Goal: Book appointment/travel/reservation

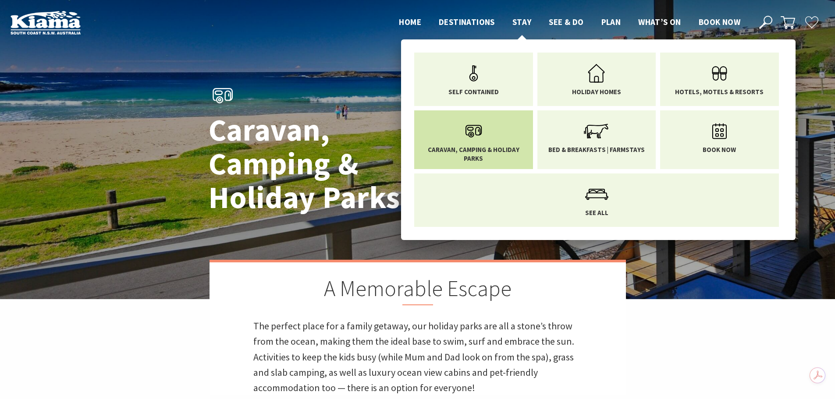
click at [483, 149] on span "Caravan, Camping & Holiday Parks" at bounding box center [474, 154] width 106 height 17
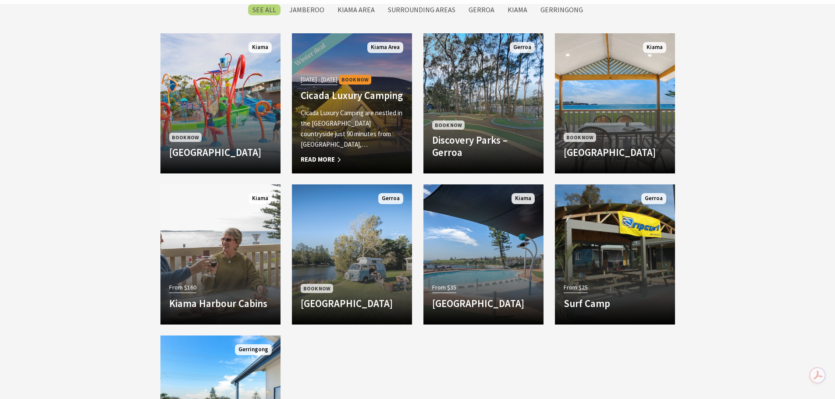
scroll to position [441, 0]
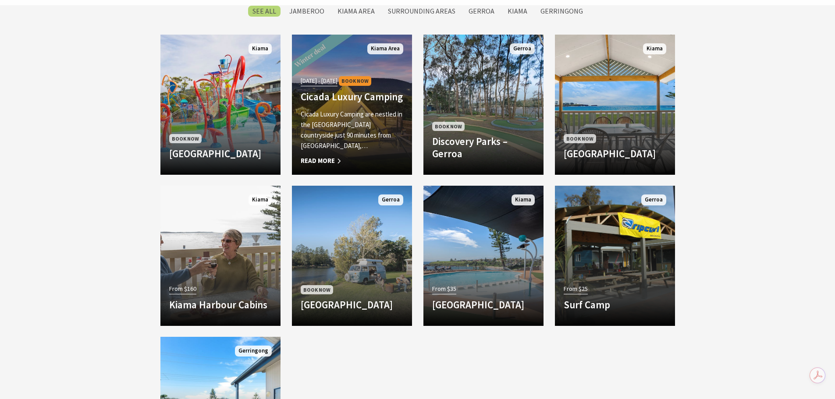
click at [353, 103] on h4 "Cicada Luxury Camping" at bounding box center [352, 97] width 103 height 12
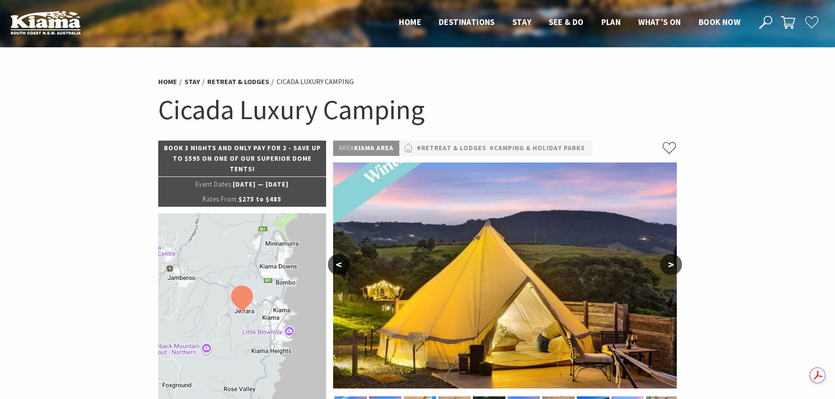
select select "3"
select select "2"
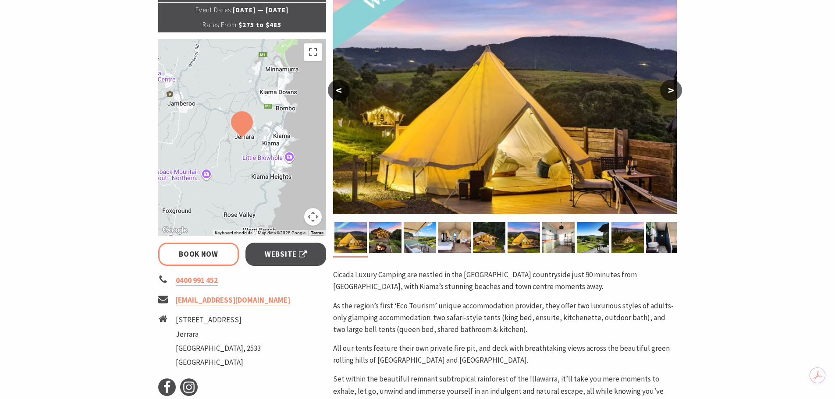
click at [671, 88] on button ">" at bounding box center [671, 90] width 22 height 21
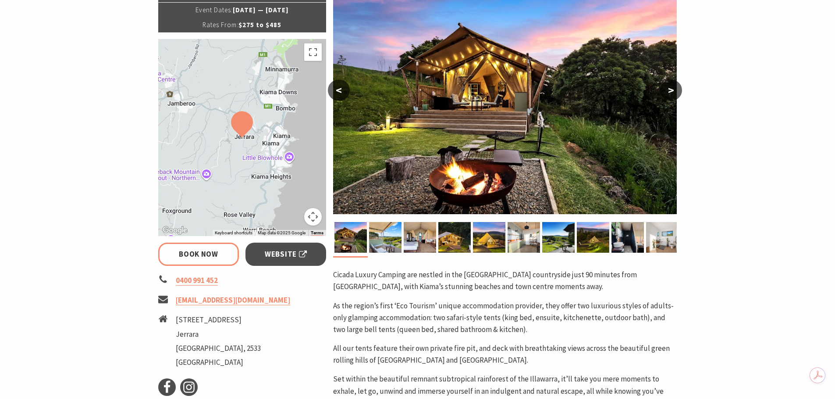
scroll to position [175, 0]
click at [671, 88] on button ">" at bounding box center [671, 89] width 22 height 21
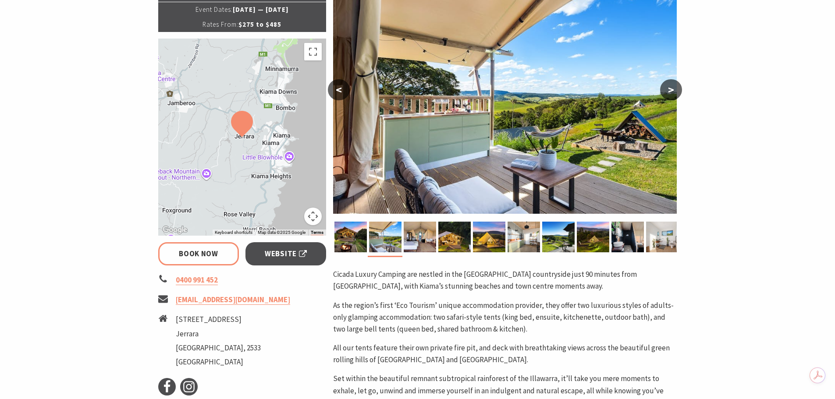
click at [671, 88] on button ">" at bounding box center [671, 89] width 22 height 21
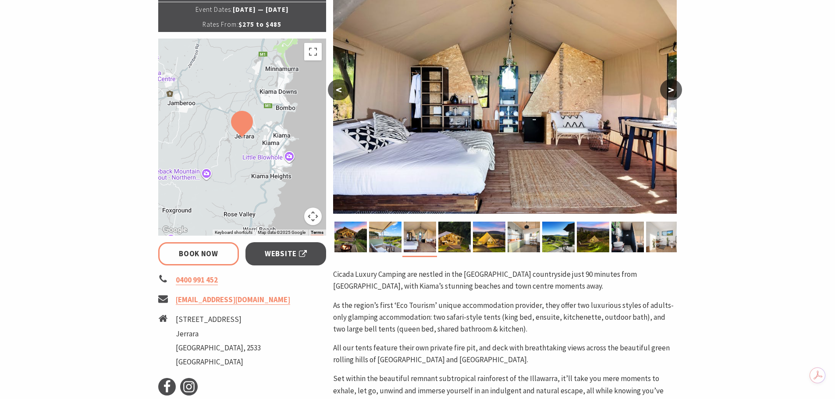
click at [671, 88] on button ">" at bounding box center [671, 89] width 22 height 21
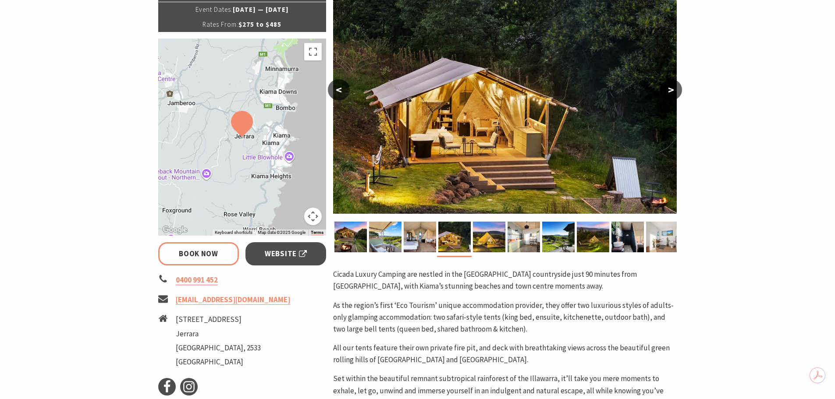
click at [671, 88] on button ">" at bounding box center [671, 89] width 22 height 21
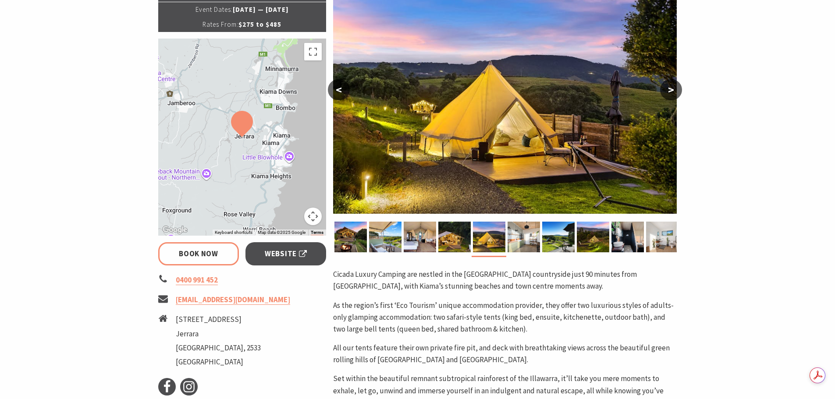
click at [341, 89] on button "<" at bounding box center [339, 89] width 22 height 21
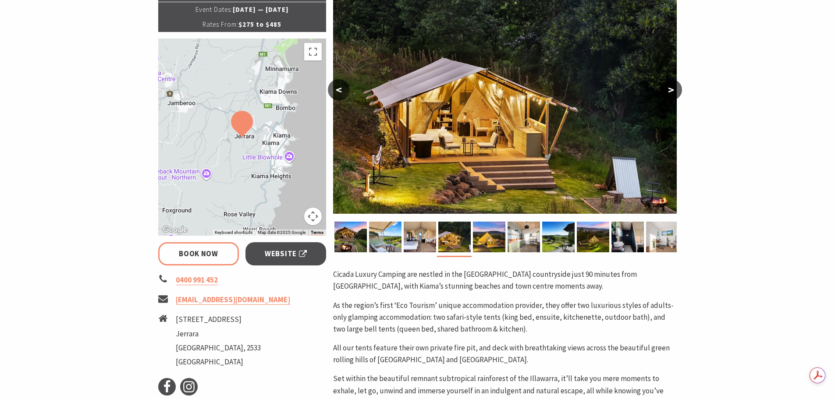
click at [671, 90] on button ">" at bounding box center [671, 89] width 22 height 21
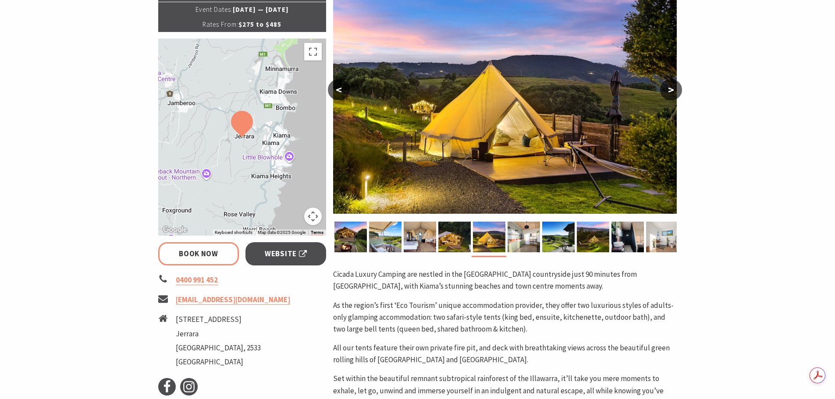
click at [671, 90] on button ">" at bounding box center [671, 89] width 22 height 21
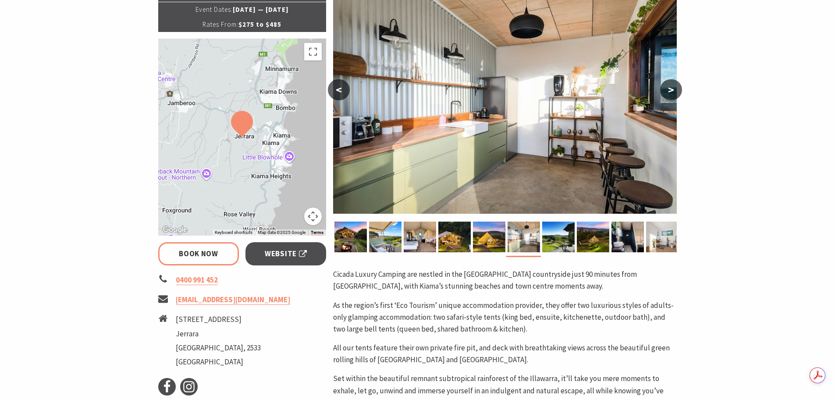
click at [673, 89] on button ">" at bounding box center [671, 89] width 22 height 21
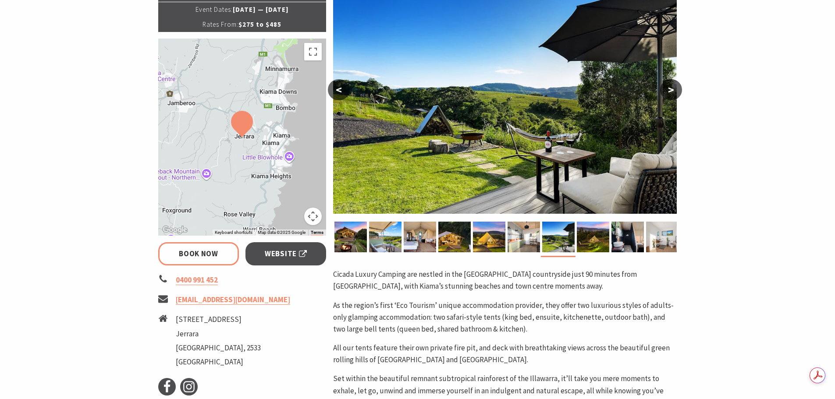
click at [672, 89] on button ">" at bounding box center [671, 89] width 22 height 21
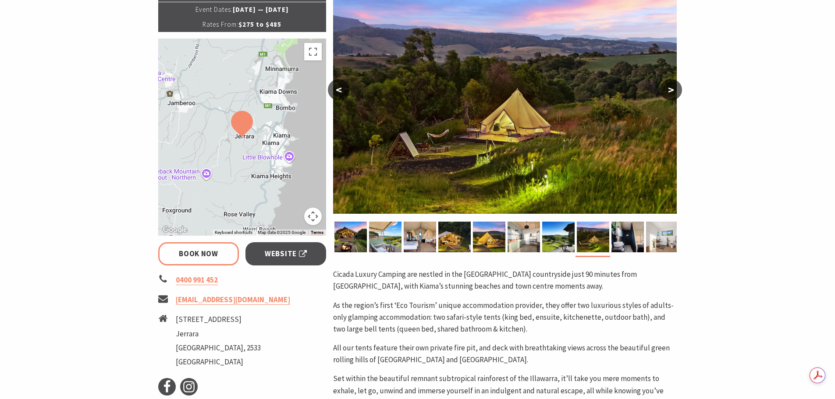
click at [671, 89] on button ">" at bounding box center [671, 89] width 22 height 21
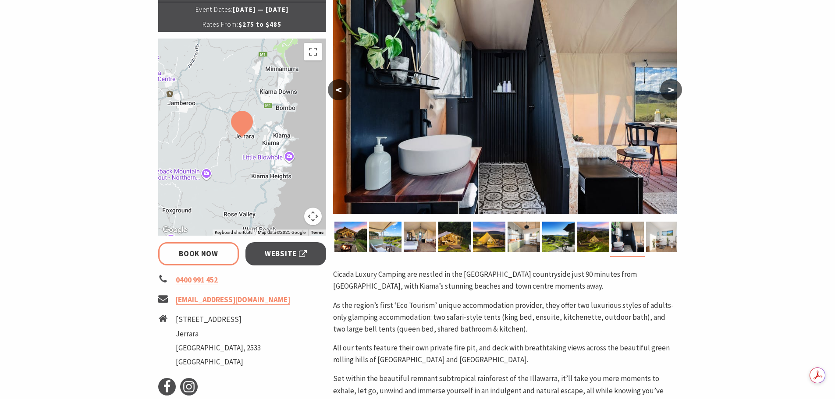
click at [671, 89] on button ">" at bounding box center [671, 89] width 22 height 21
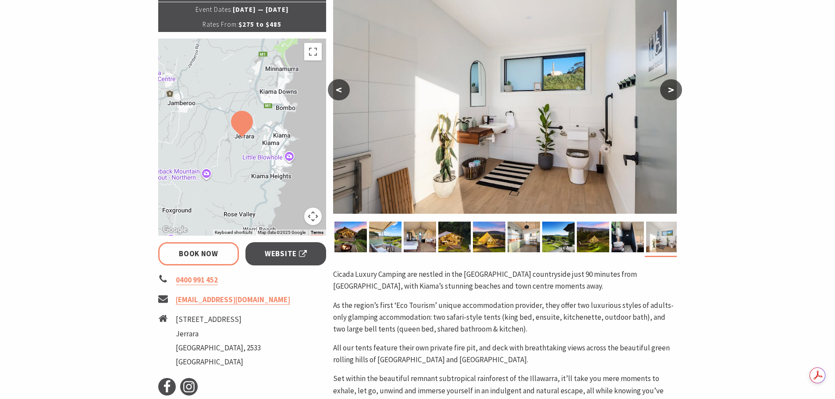
click at [671, 89] on button ">" at bounding box center [671, 89] width 22 height 21
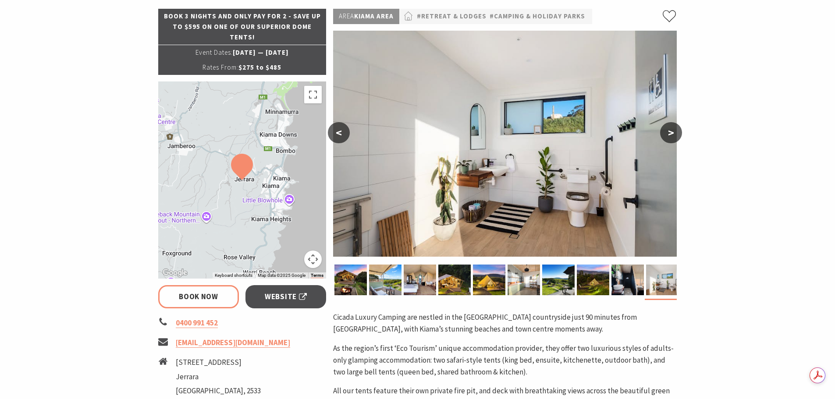
scroll to position [131, 0]
click at [675, 128] on button ">" at bounding box center [671, 133] width 22 height 21
click at [674, 131] on button ">" at bounding box center [671, 133] width 22 height 21
click at [671, 134] on button ">" at bounding box center [671, 133] width 22 height 21
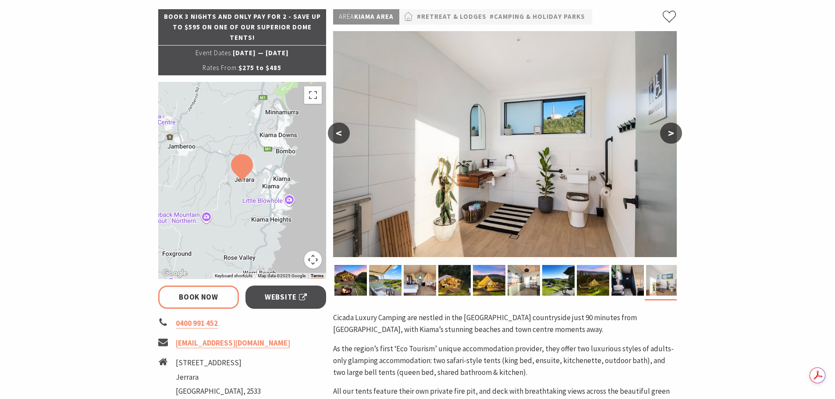
click at [340, 129] on button "<" at bounding box center [339, 133] width 22 height 21
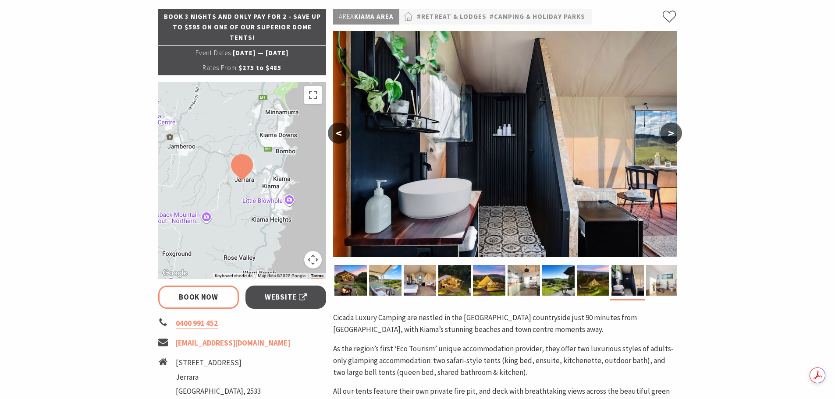
click at [339, 129] on button "<" at bounding box center [339, 133] width 22 height 21
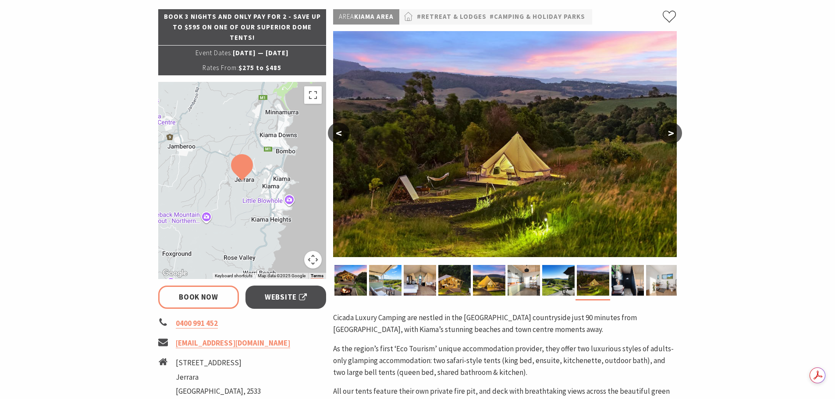
click at [337, 132] on button "<" at bounding box center [339, 133] width 22 height 21
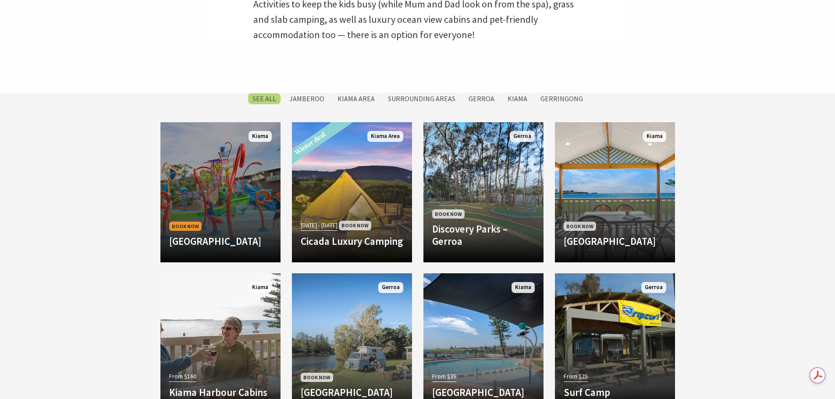
scroll to position [353, 0]
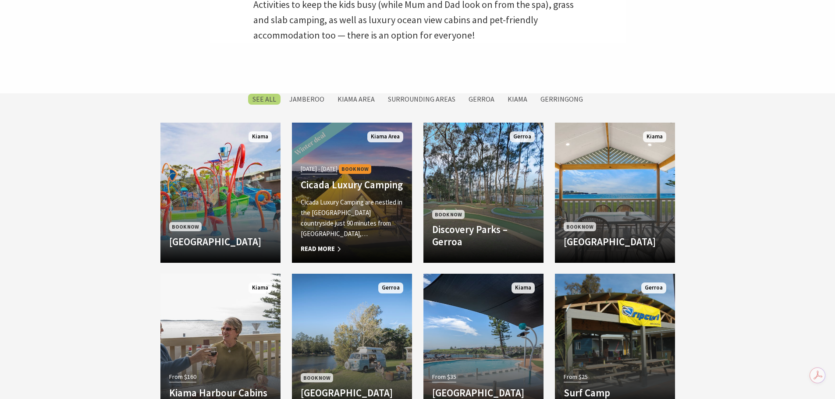
click at [352, 207] on div "01 Jun 25 - 31 Aug 25 Book Now Cicada Luxury Camping Cicada Luxury Camping are …" at bounding box center [352, 209] width 120 height 92
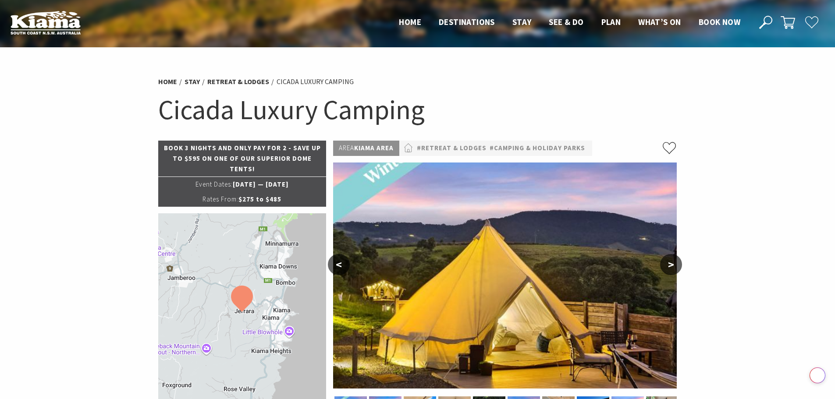
select select "3"
select select "2"
